Goal: Subscribe to service/newsletter

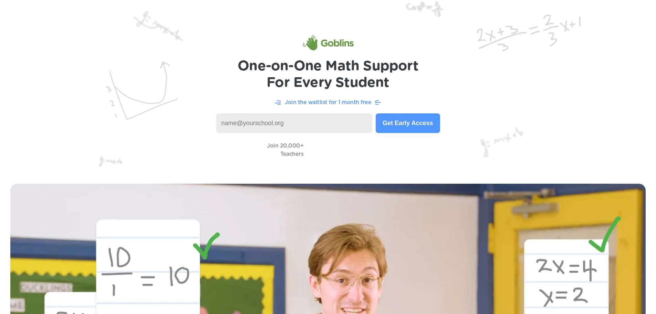
click at [299, 125] on input at bounding box center [294, 123] width 156 height 20
type input "[PERSON_NAME][EMAIL_ADDRESS][PERSON_NAME][DOMAIN_NAME]"
click at [394, 123] on button "Get Early Access" at bounding box center [408, 123] width 64 height 20
click at [304, 151] on div "Join 20,000+ Teachers" at bounding box center [328, 150] width 629 height 20
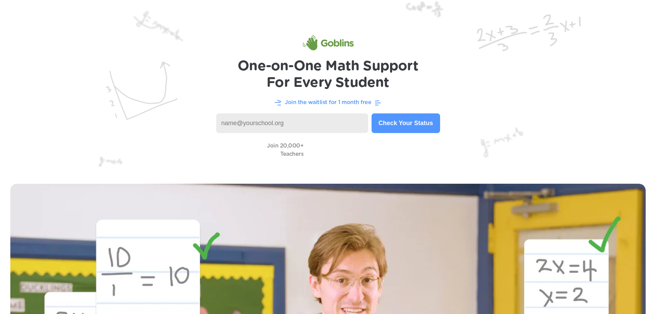
click at [334, 151] on video at bounding box center [341, 150] width 69 height 20
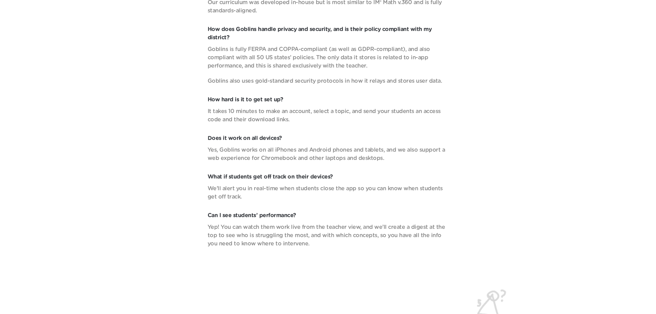
scroll to position [2634, 0]
